Goal: Information Seeking & Learning: Learn about a topic

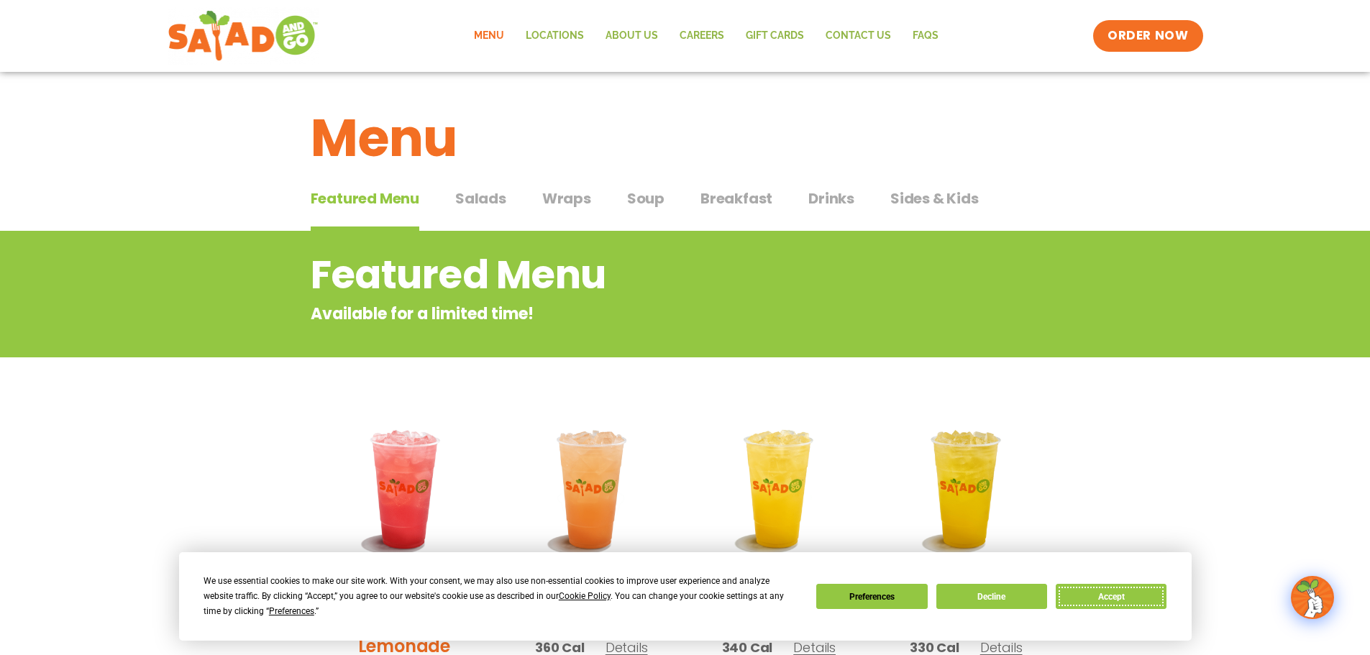
click at [1118, 595] on button "Accept" at bounding box center [1111, 596] width 111 height 25
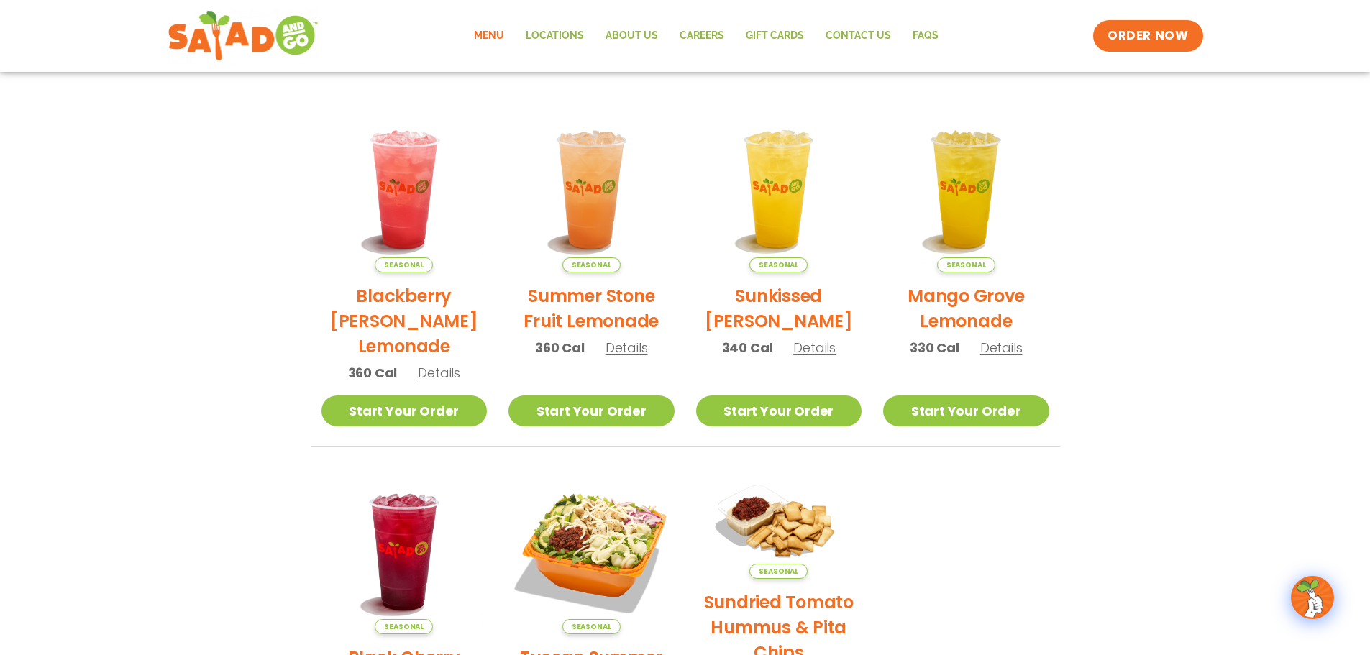
scroll to position [52, 0]
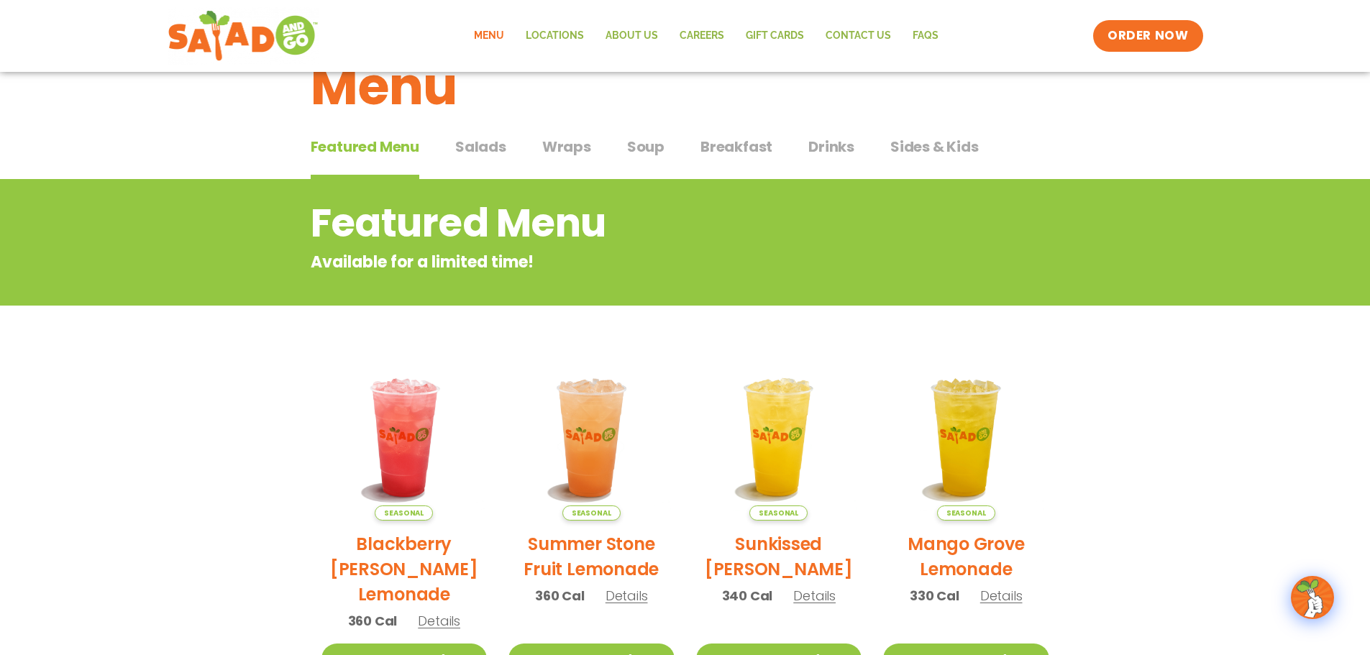
drag, startPoint x: 494, startPoint y: 147, endPoint x: 501, endPoint y: 147, distance: 7.9
click at [494, 147] on span "Salads" at bounding box center [480, 147] width 51 height 22
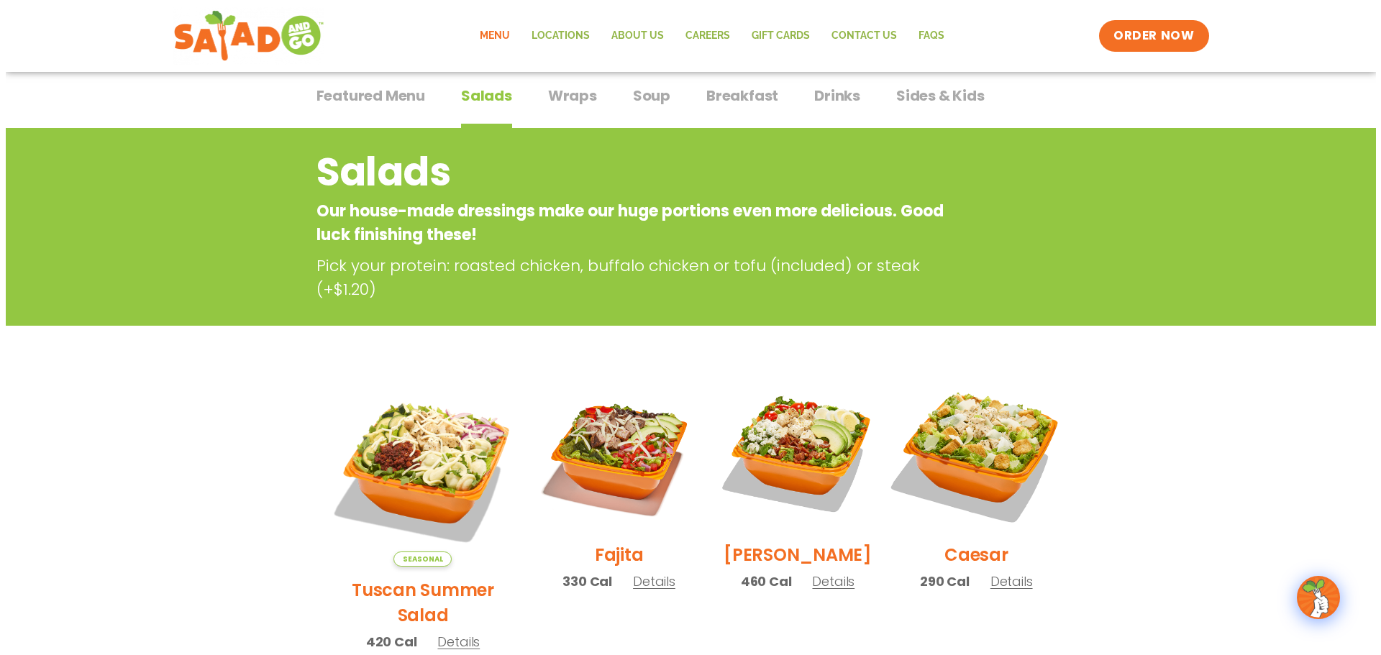
scroll to position [196, 0]
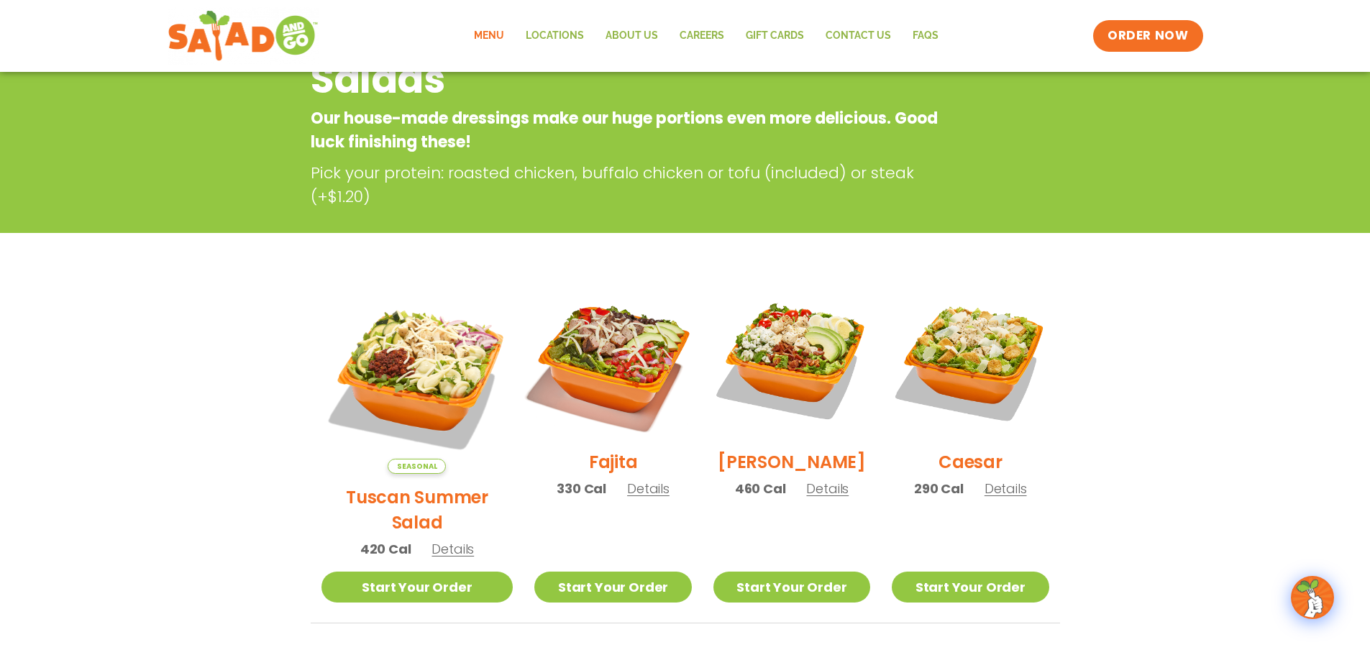
click at [591, 379] on img at bounding box center [613, 360] width 184 height 184
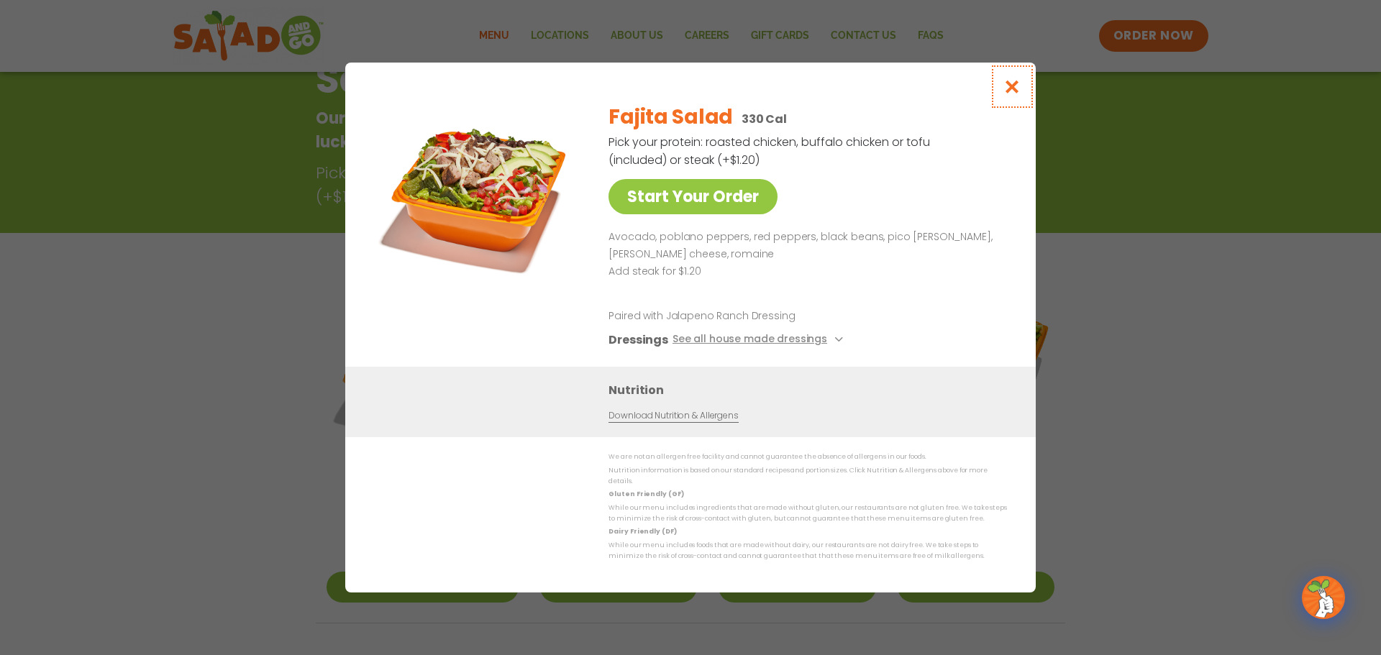
click at [1027, 92] on button "Close modal" at bounding box center [1012, 87] width 47 height 48
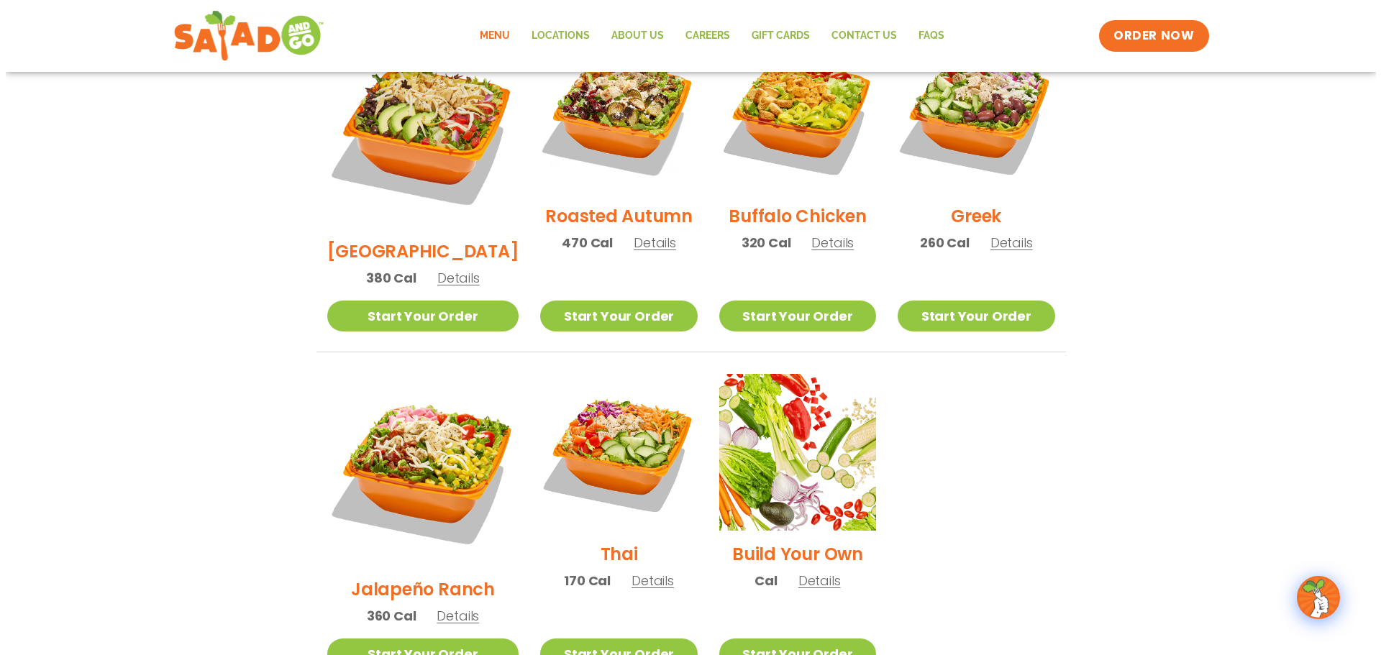
scroll to position [806, 0]
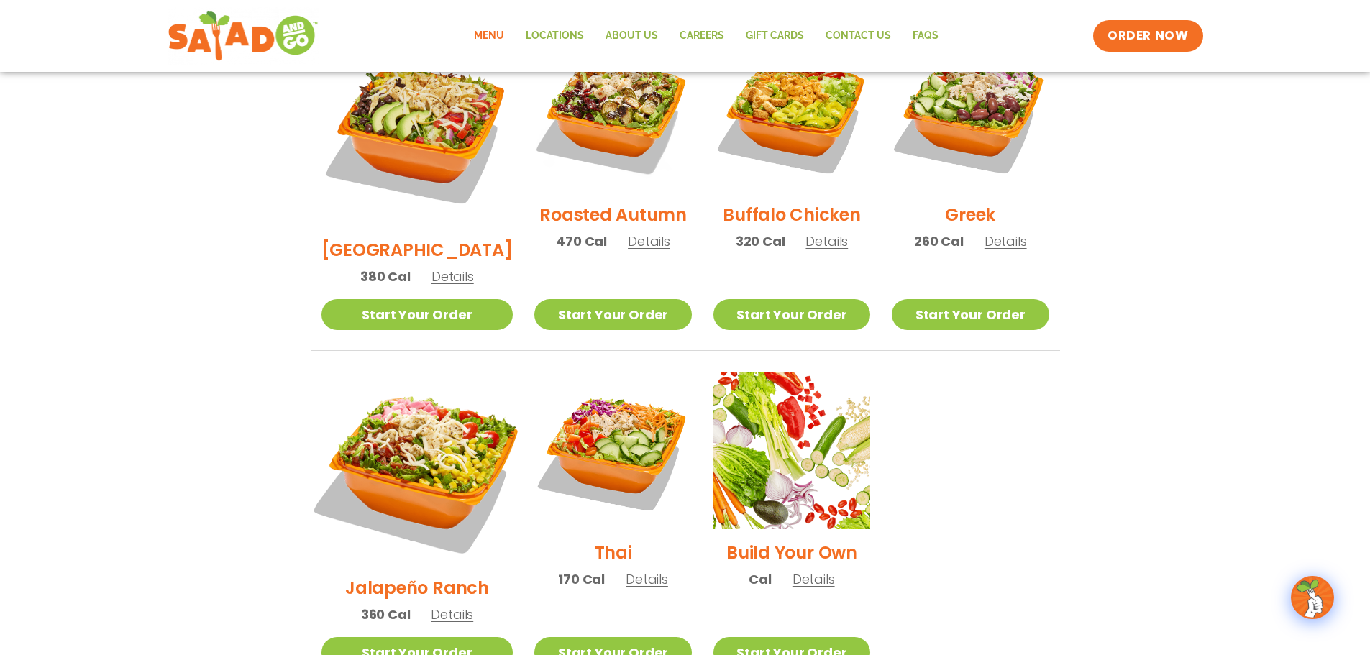
click at [408, 430] on img at bounding box center [416, 468] width 225 height 225
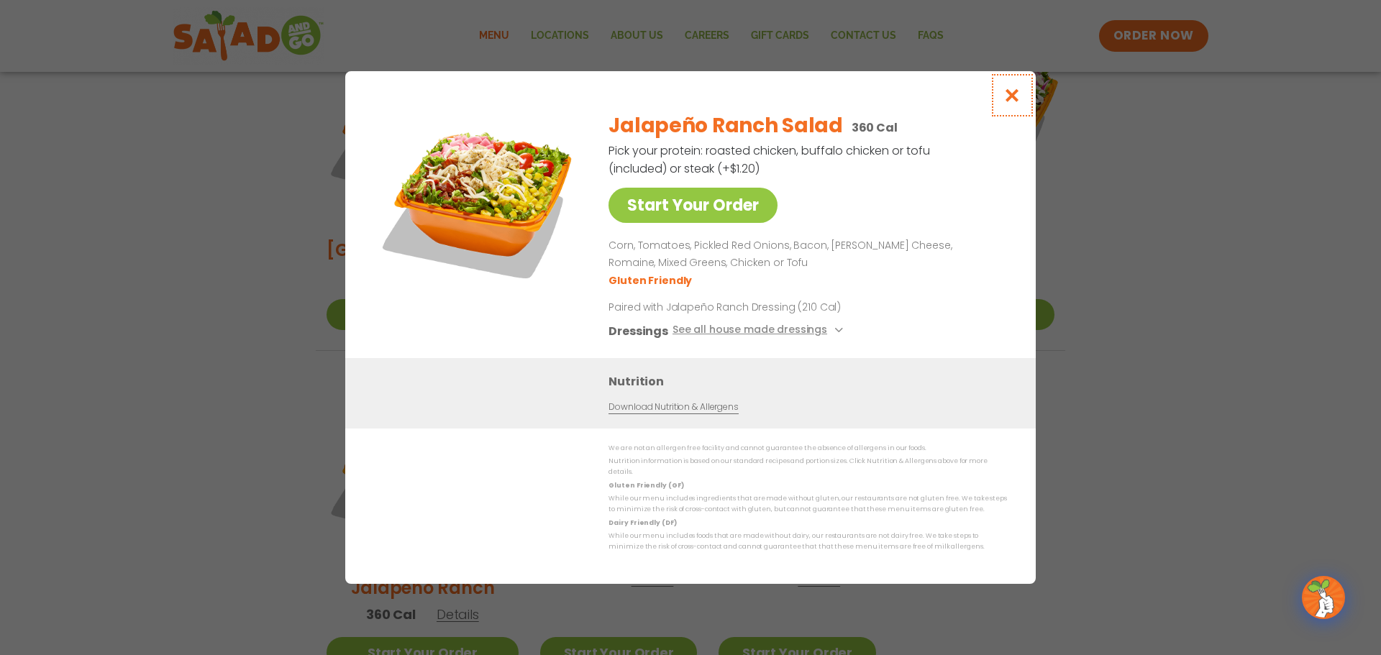
click at [1011, 100] on icon "Close modal" at bounding box center [1013, 95] width 18 height 15
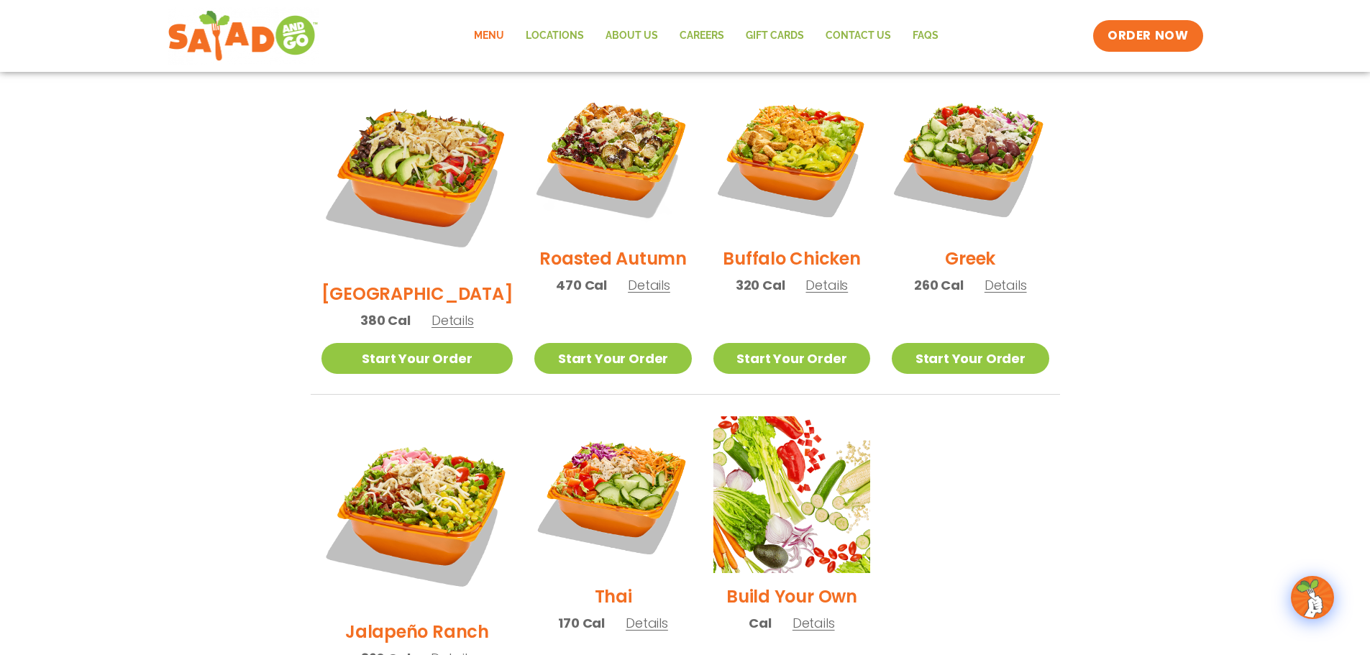
scroll to position [762, 0]
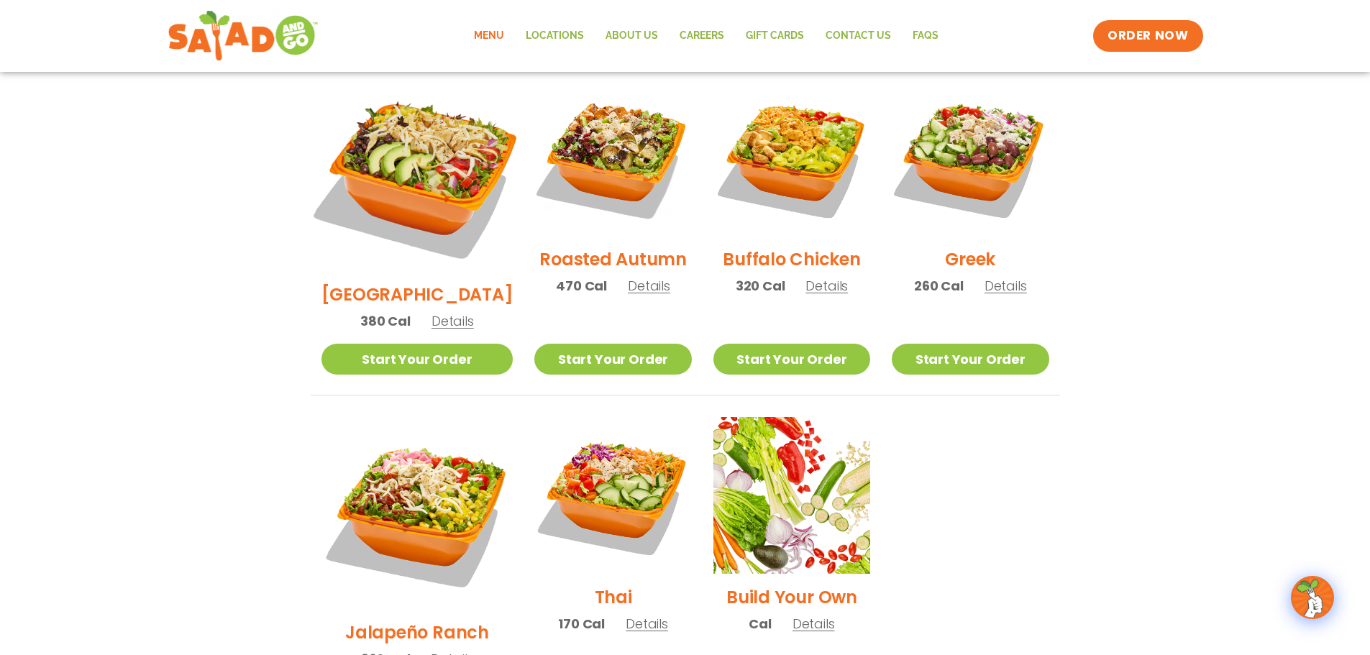
click at [419, 159] on img at bounding box center [416, 175] width 225 height 225
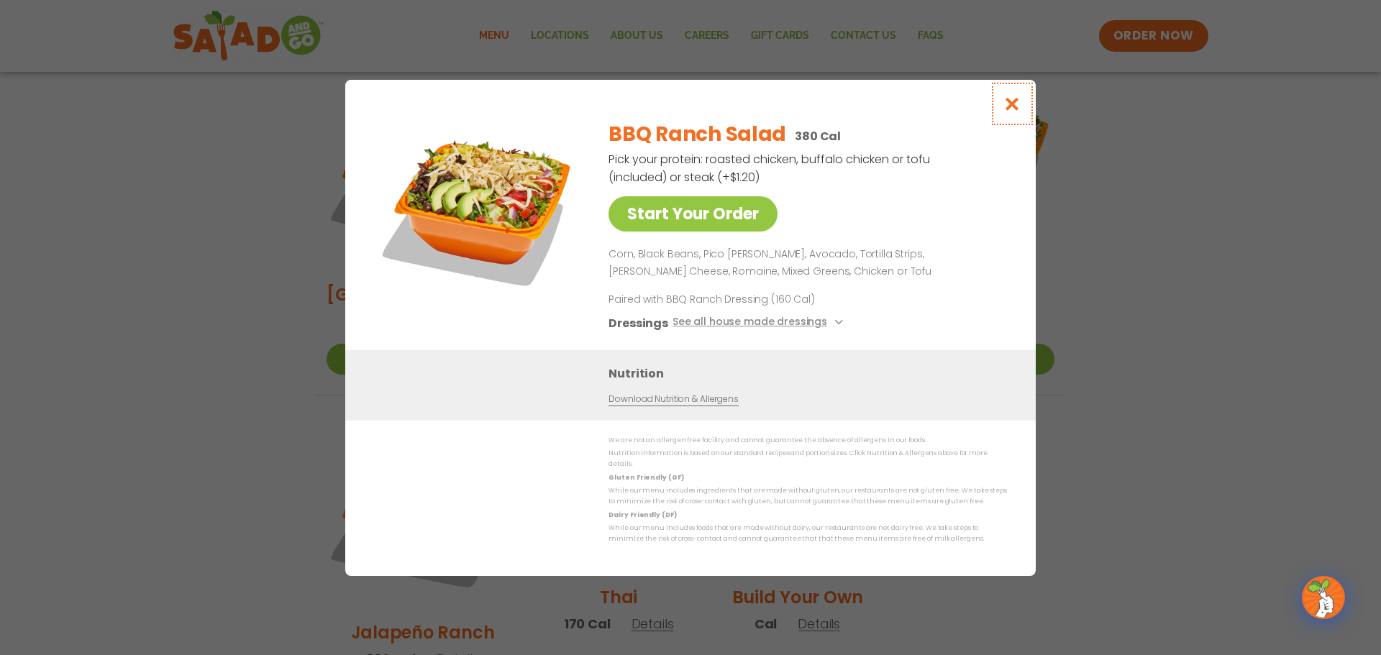
click at [1014, 107] on icon "Close modal" at bounding box center [1013, 103] width 18 height 15
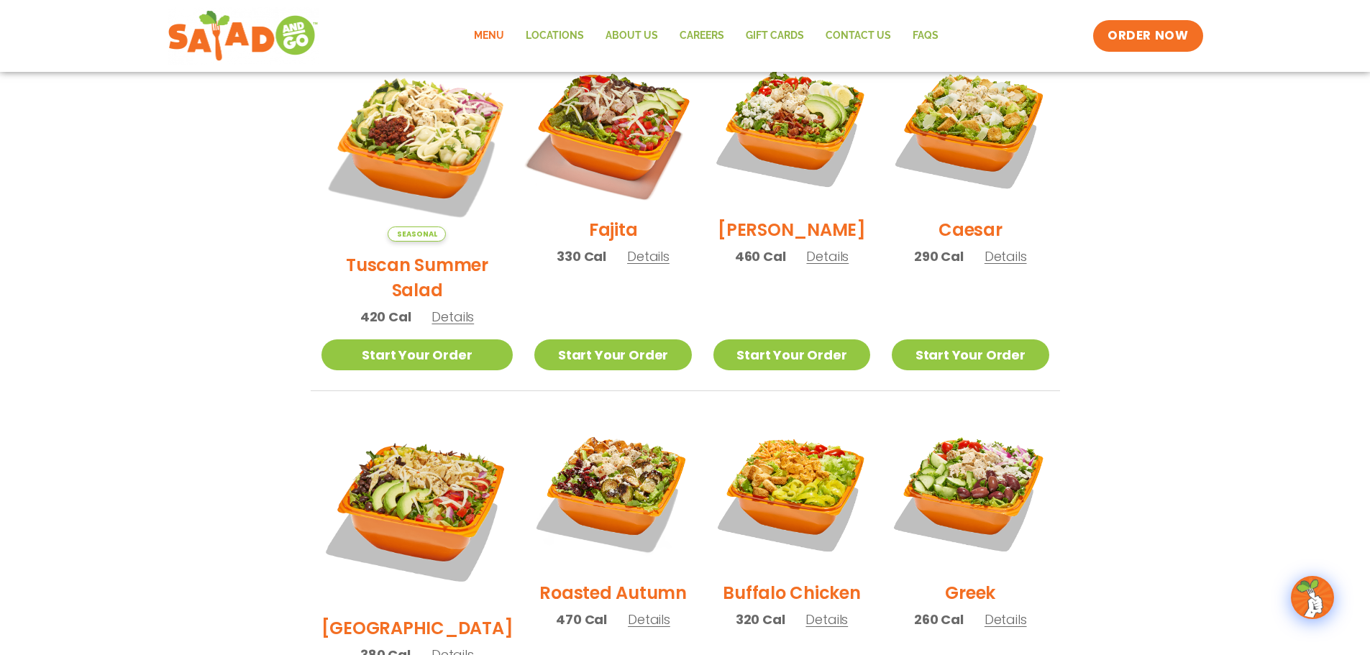
scroll to position [402, 0]
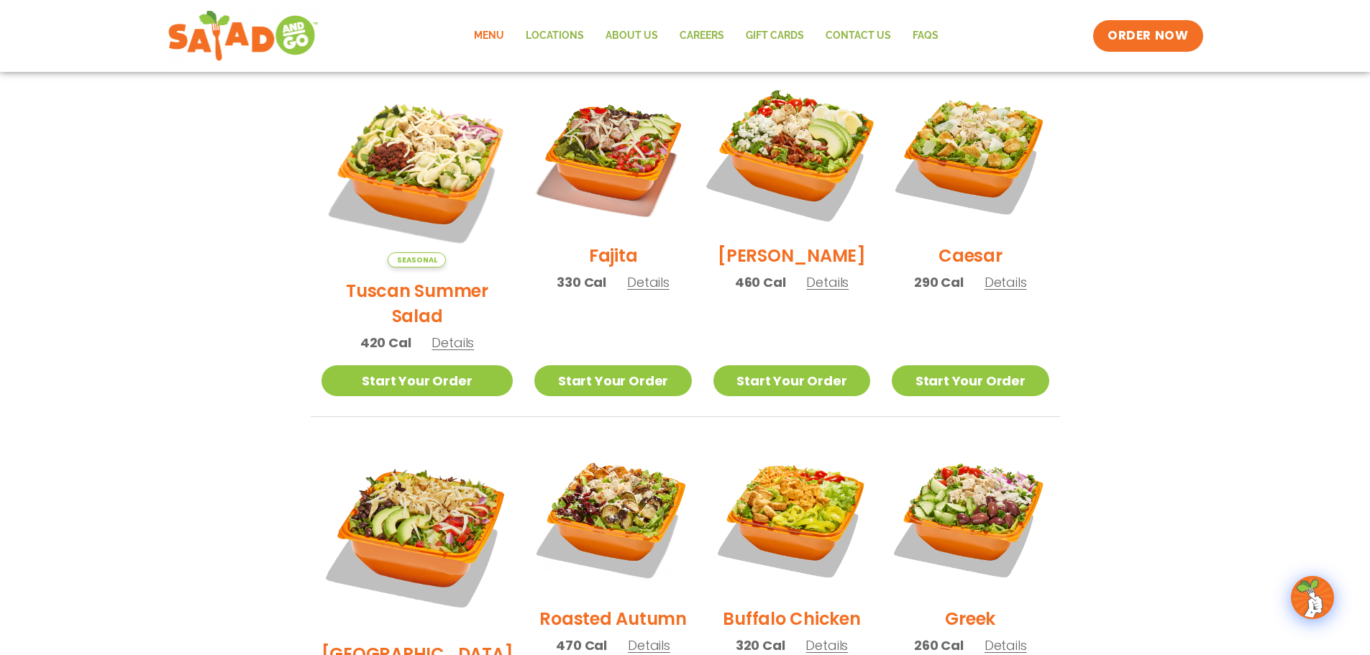
click at [789, 174] on img at bounding box center [792, 154] width 184 height 184
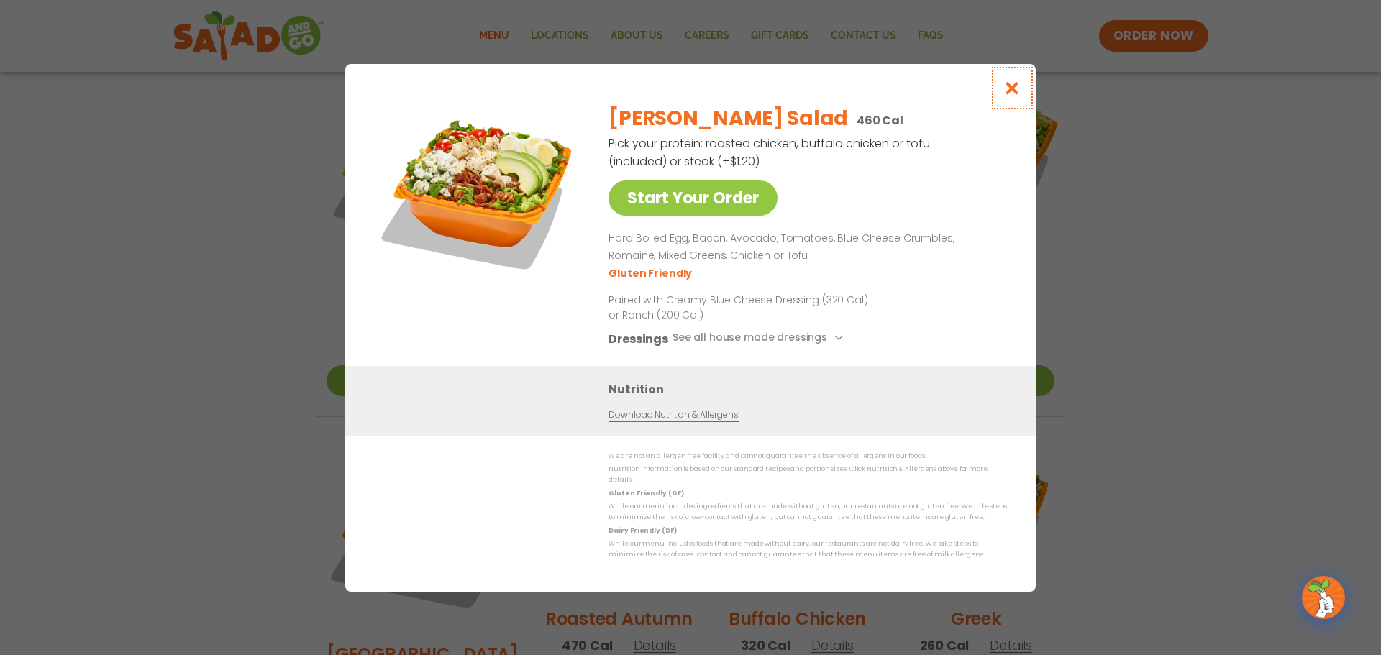
click at [1007, 96] on icon "Close modal" at bounding box center [1013, 88] width 18 height 15
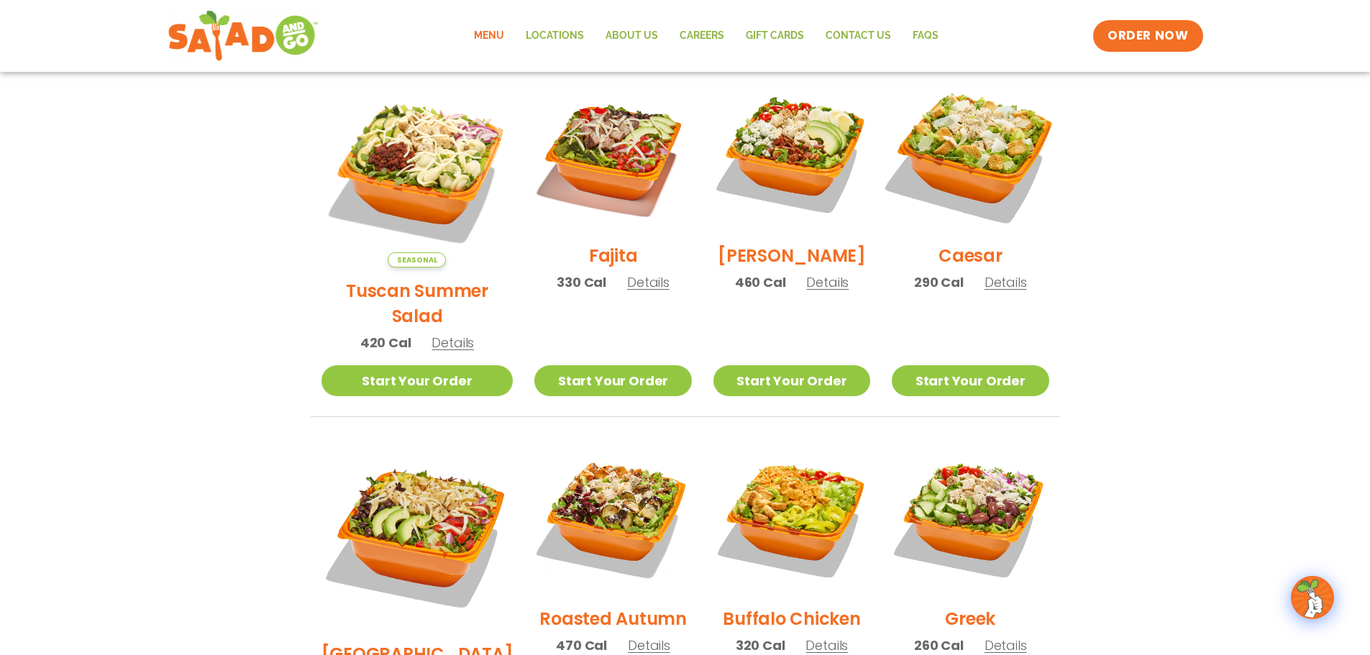
click at [965, 181] on img at bounding box center [970, 154] width 184 height 184
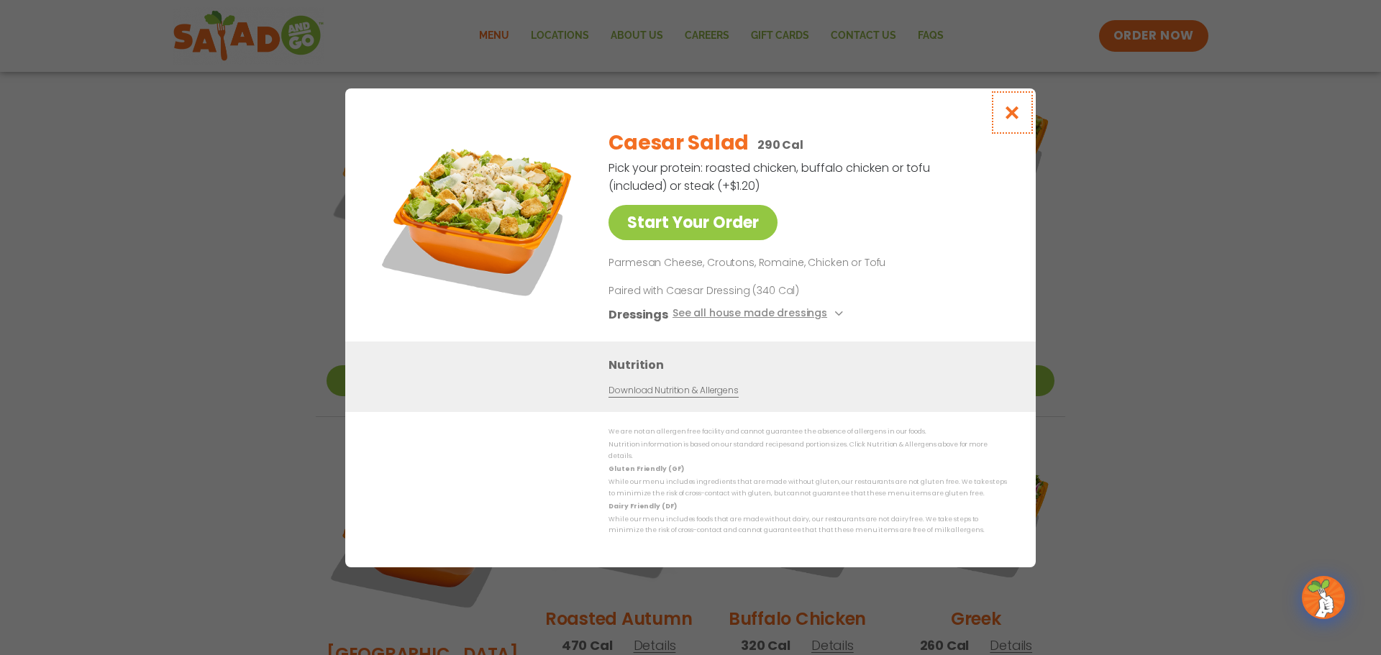
click at [1019, 115] on icon "Close modal" at bounding box center [1013, 112] width 18 height 15
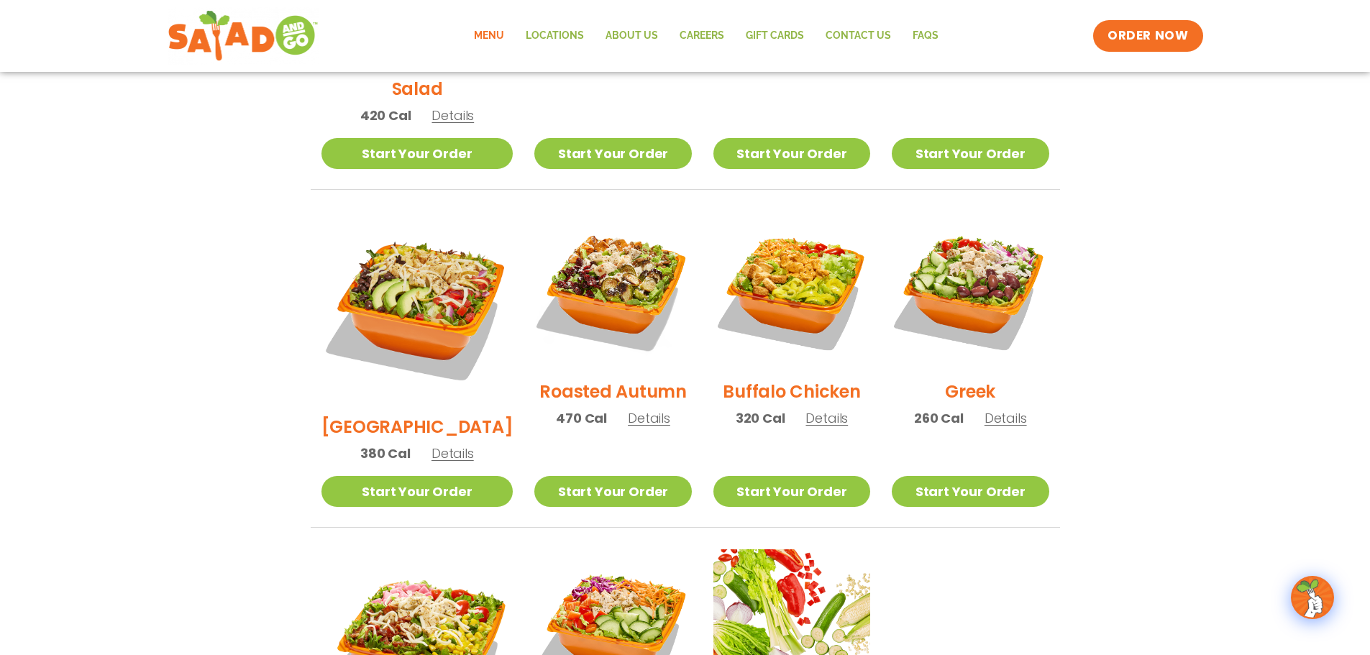
scroll to position [618, 0]
